Goal: Task Accomplishment & Management: Use online tool/utility

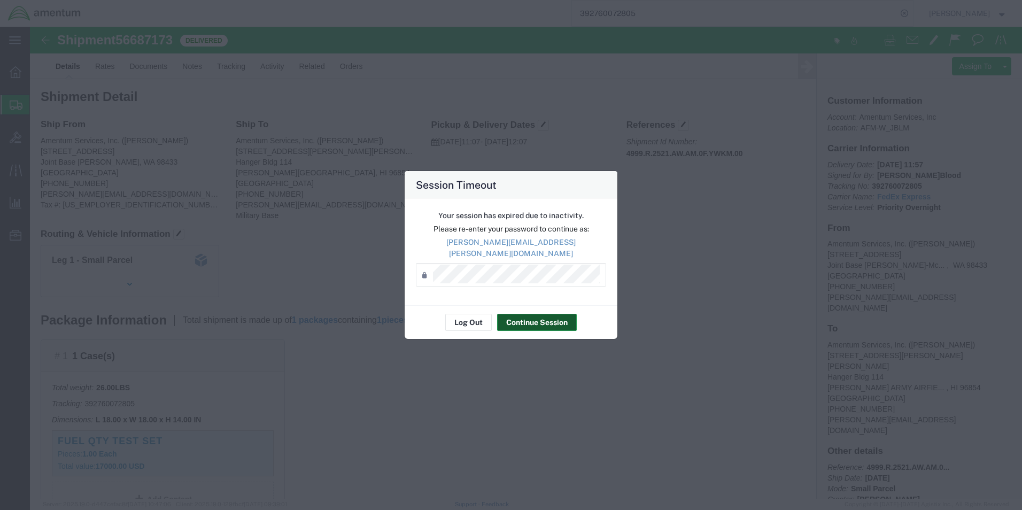
click at [532, 314] on button "Continue Session" at bounding box center [537, 322] width 80 height 17
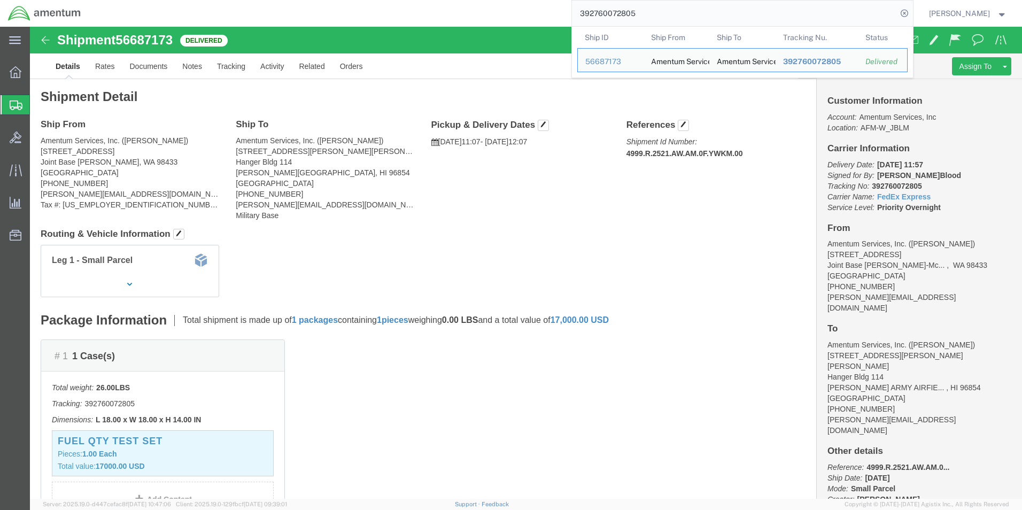
drag, startPoint x: 656, startPoint y: 15, endPoint x: 486, endPoint y: 15, distance: 169.9
click at [486, 15] on div "392760072805 Ship ID Ship From Ship To Tracking Nu. Status Ship ID 56687173 Shi…" at bounding box center [501, 13] width 824 height 27
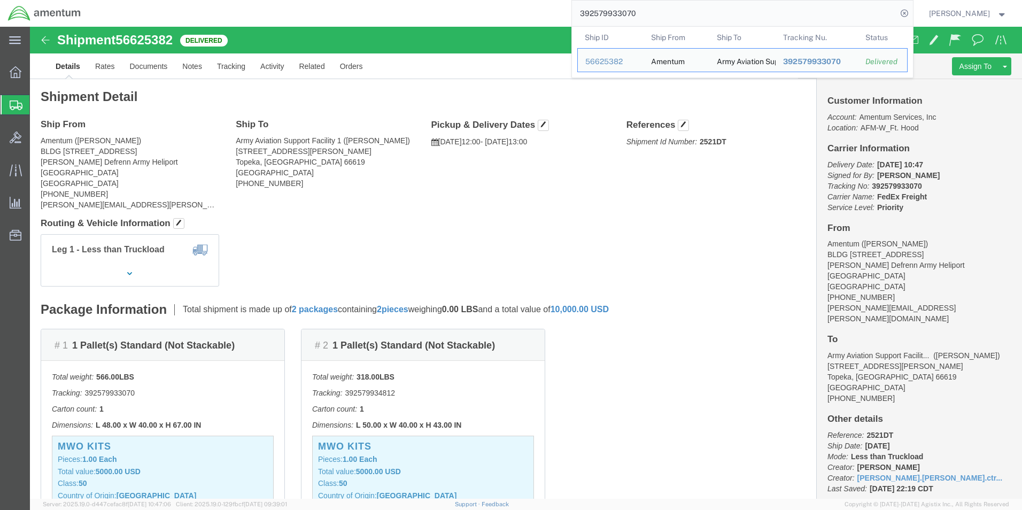
drag, startPoint x: 659, startPoint y: 13, endPoint x: 496, endPoint y: 6, distance: 163.7
click at [496, 6] on div "392579933070 Ship ID Ship From Ship To Tracking Nu. Status Ship ID 56625382 Shi…" at bounding box center [501, 13] width 824 height 27
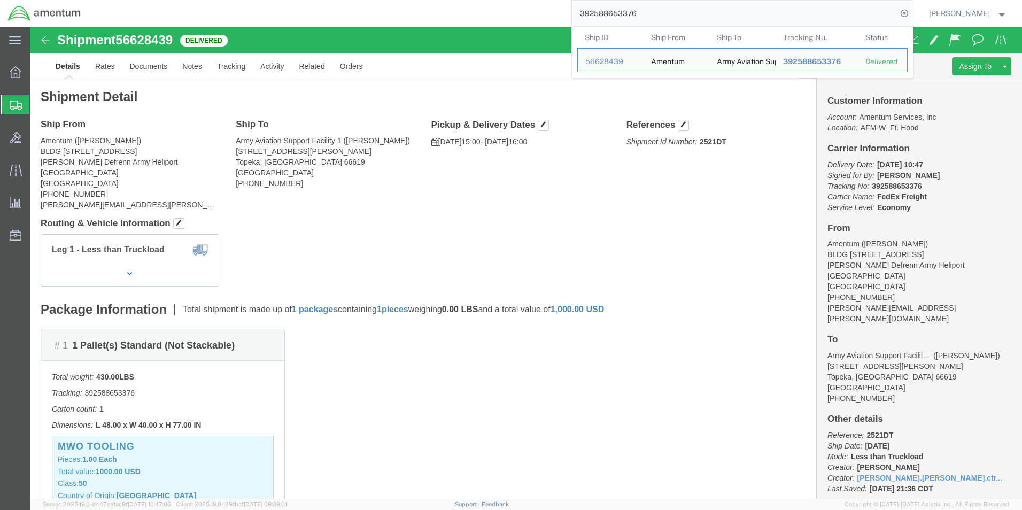
drag, startPoint x: 722, startPoint y: 14, endPoint x: 437, endPoint y: 14, distance: 285.3
click at [438, 14] on div "392588653376 Ship ID Ship From Ship To Tracking Nu. Status Ship ID 56628439 Shi…" at bounding box center [501, 13] width 824 height 27
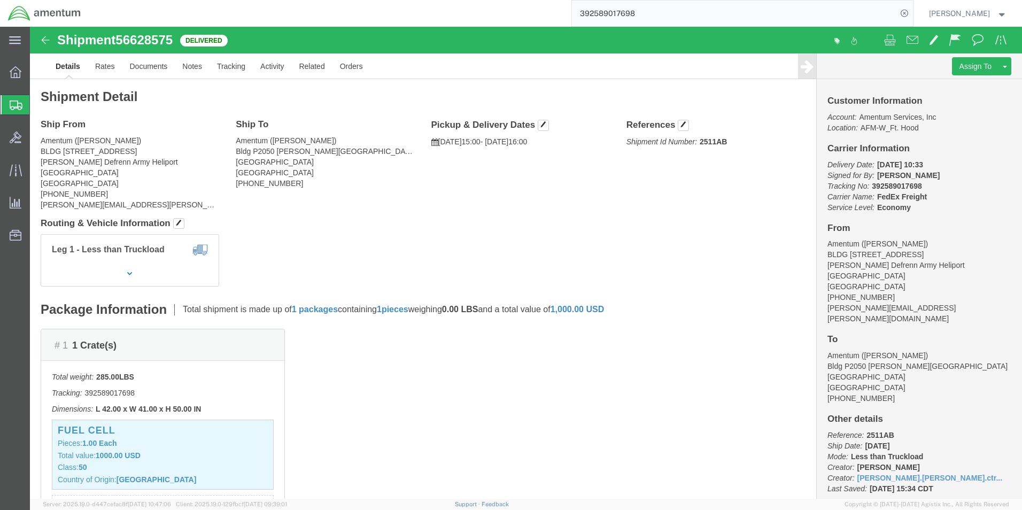
drag, startPoint x: 691, startPoint y: 12, endPoint x: 497, endPoint y: 12, distance: 194.0
click at [497, 12] on div "392589017698" at bounding box center [501, 13] width 824 height 27
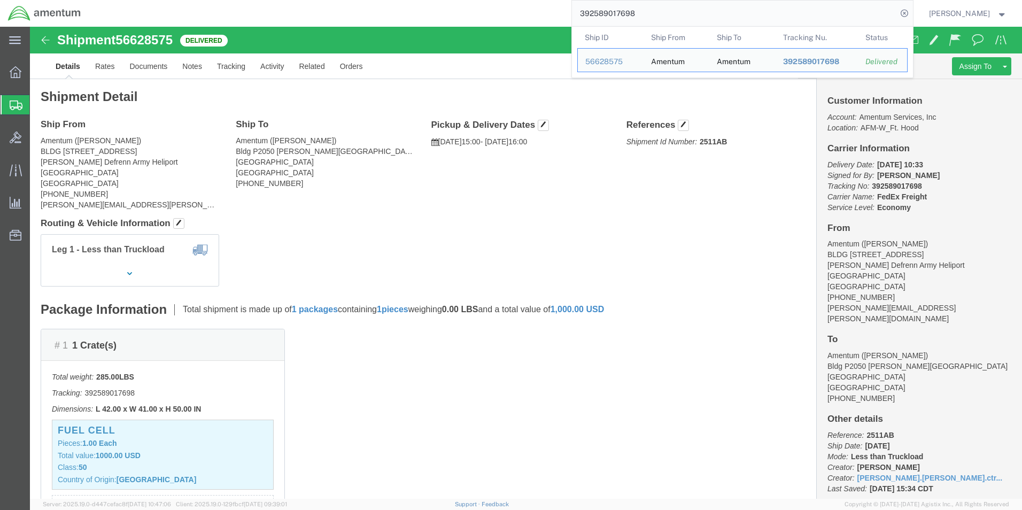
drag, startPoint x: 703, startPoint y: 17, endPoint x: 489, endPoint y: 17, distance: 213.7
click at [489, 17] on div "392589017698 Ship ID Ship From Ship To Tracking Nu. Status Ship ID 56628575 Shi…" at bounding box center [501, 13] width 824 height 27
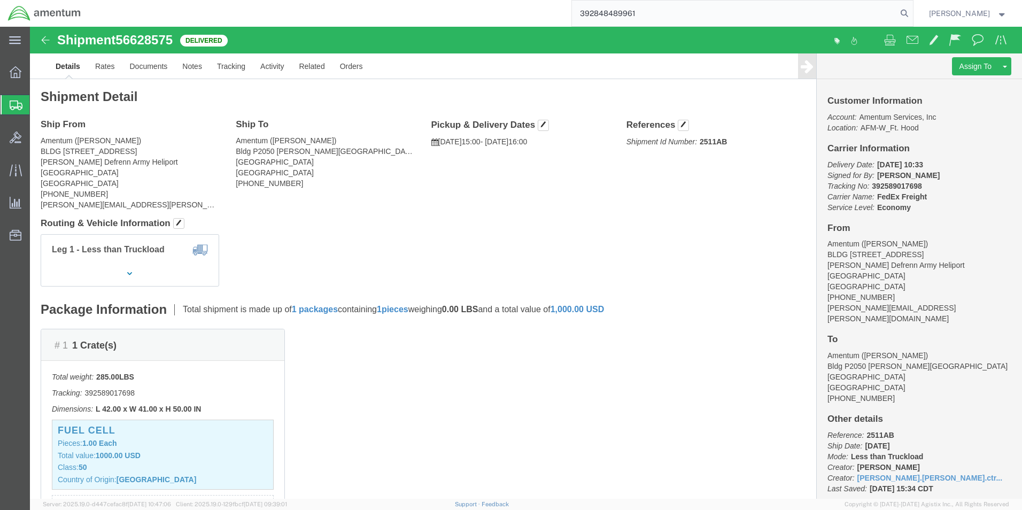
type input "392848489961"
